Goal: Transaction & Acquisition: Purchase product/service

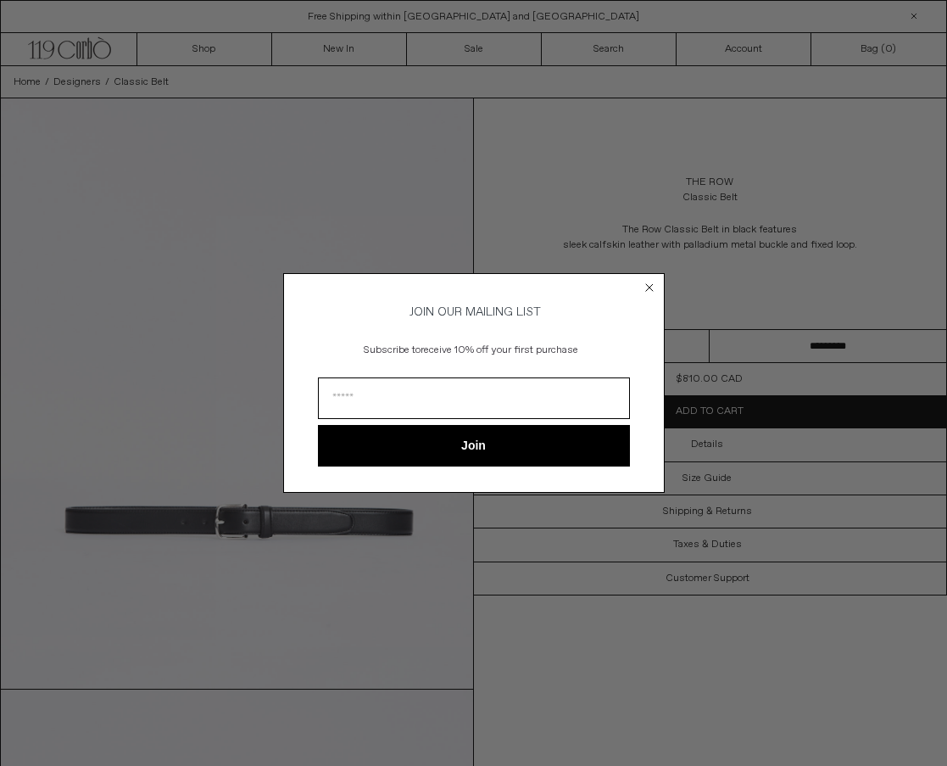
click at [658, 289] on form "JOIN OUR MAILING LIST Subscribe to receive 10% off your first purchase Join ***…" at bounding box center [474, 382] width 382 height 219
click at [649, 284] on icon "Close dialog" at bounding box center [649, 287] width 7 height 7
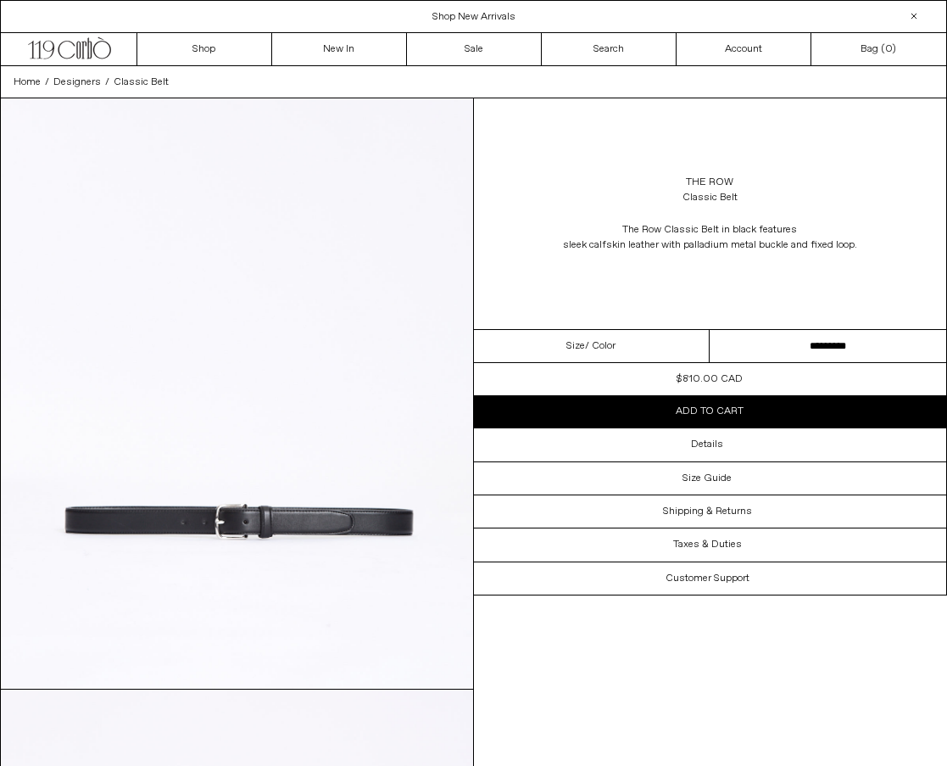
drag, startPoint x: 863, startPoint y: 243, endPoint x: 629, endPoint y: 248, distance: 234.2
drag, startPoint x: 629, startPoint y: 248, endPoint x: 576, endPoint y: 249, distance: 52.6
click at [576, 249] on span "sleek calfskin leather with palladium metal buckle and fixed loop." at bounding box center [710, 244] width 294 height 15
drag, startPoint x: 561, startPoint y: 245, endPoint x: 863, endPoint y: 246, distance: 302.8
click at [863, 246] on div "The Row Classic Belt in black features sleek calfskin leather with palladium me…" at bounding box center [709, 237] width 339 height 31
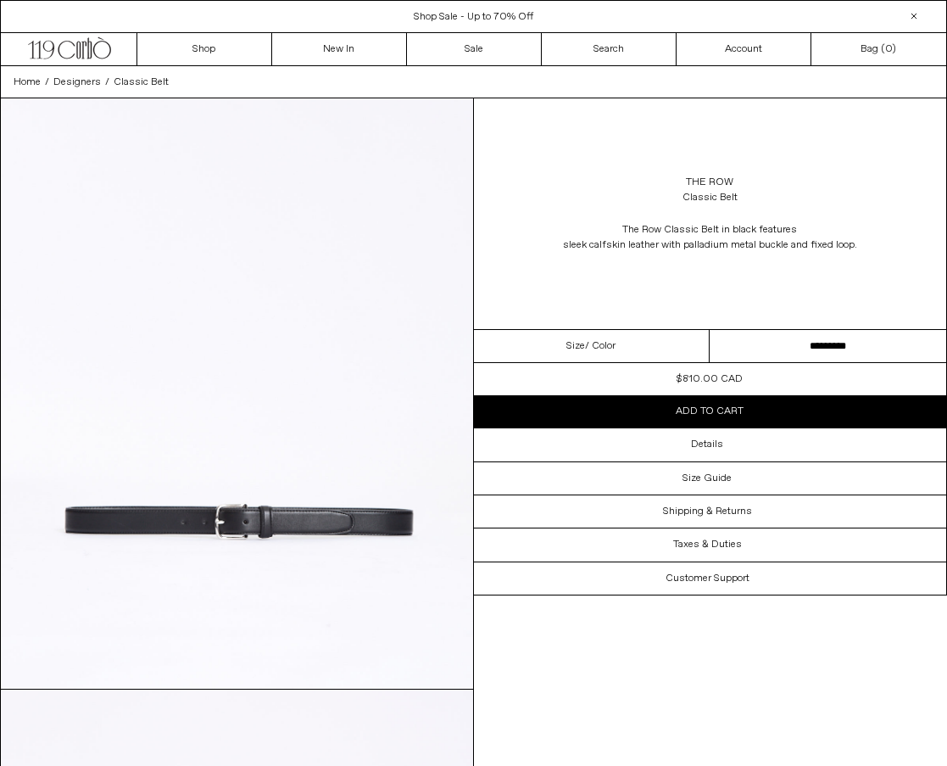
copy span "sleek calfskin leather with palladium metal buckle and fixed loop."
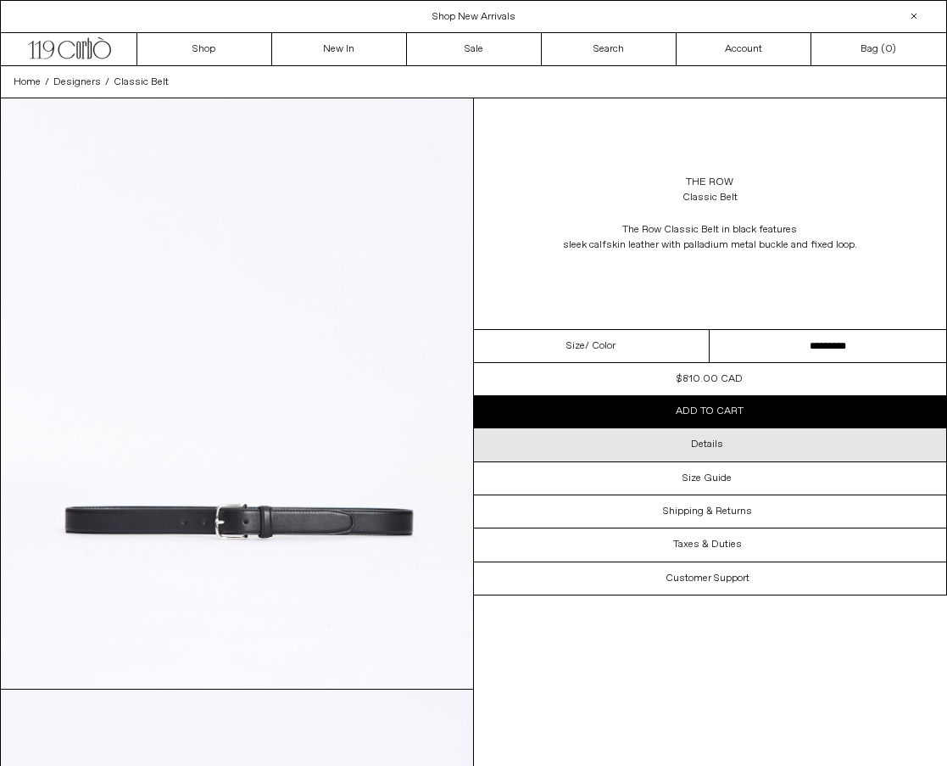
click at [797, 442] on div "Details" at bounding box center [710, 444] width 473 height 32
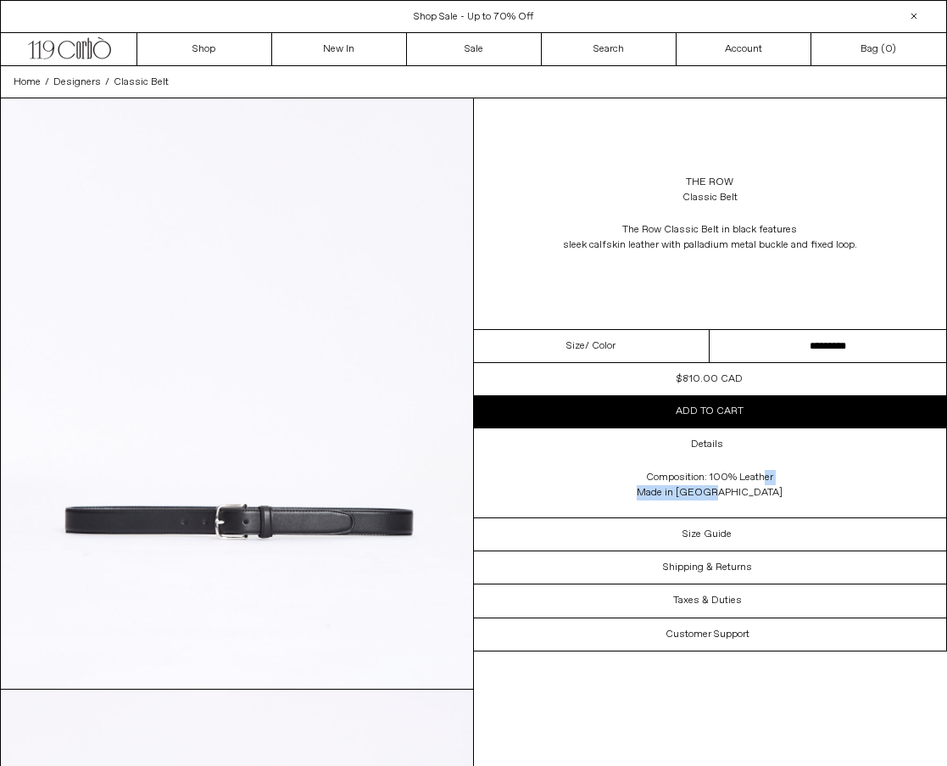
drag, startPoint x: 741, startPoint y: 501, endPoint x: 707, endPoint y: 474, distance: 43.4
click at [707, 474] on div "Composition: 100% Leather Made in [GEOGRAPHIC_DATA]" at bounding box center [709, 489] width 339 height 56
copy div "100% Leather Made in [GEOGRAPHIC_DATA]"
